Goal: Find specific page/section: Find specific page/section

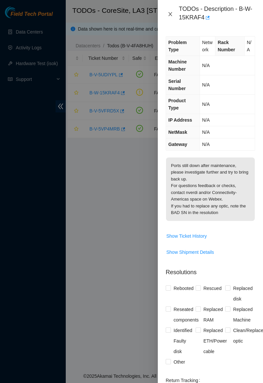
click at [173, 16] on icon "close" at bounding box center [170, 14] width 5 height 5
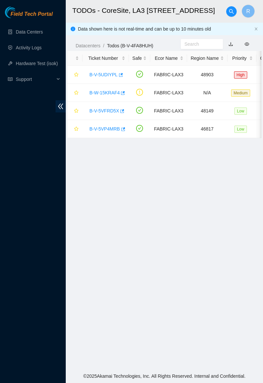
click at [17, 29] on link "Data Centers" at bounding box center [29, 31] width 27 height 5
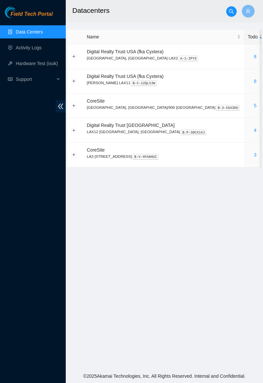
click at [254, 104] on link "5" at bounding box center [255, 105] width 3 height 5
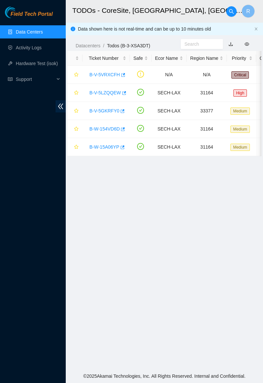
click at [108, 73] on link "B-V-5VRXCFH" at bounding box center [104, 74] width 31 height 5
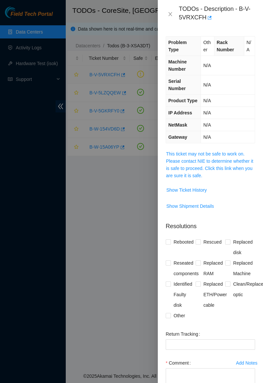
click at [210, 153] on link "This ticket may not be safe to work on. Please contact NIE to determine whether…" at bounding box center [209, 164] width 87 height 27
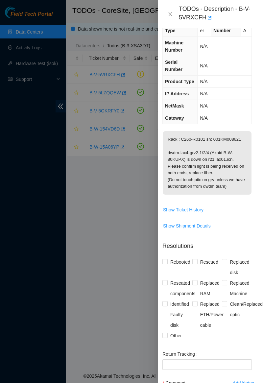
scroll to position [17, 3]
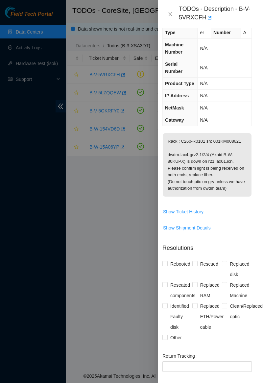
click at [191, 156] on p "Rack : C260-R0101 sn: 001KM008621 dwdm-lax4-grv2-1/2/4 (Akaid B-W-80KUPX) is do…" at bounding box center [207, 164] width 89 height 63
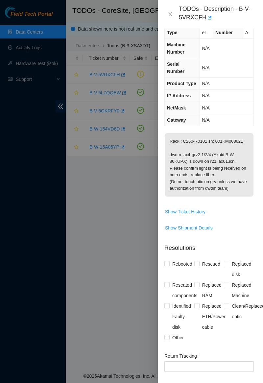
scroll to position [17, 0]
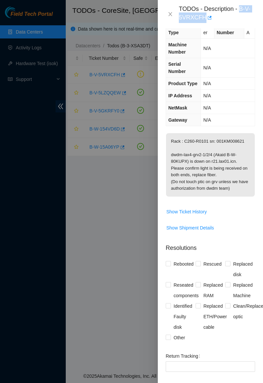
copy div "B-V-5VRXCFH"
